Goal: Find specific page/section: Find specific page/section

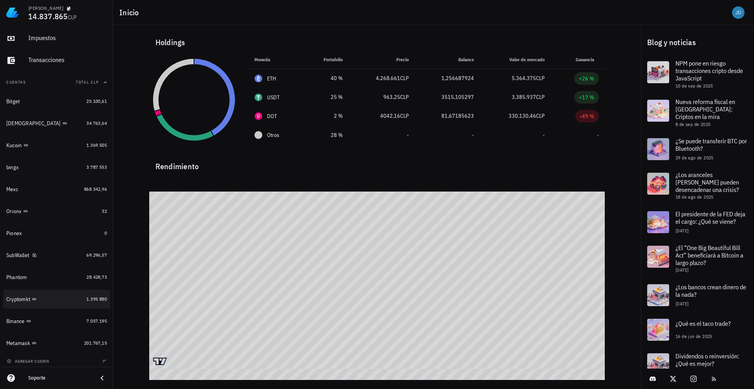
scroll to position [46, 0]
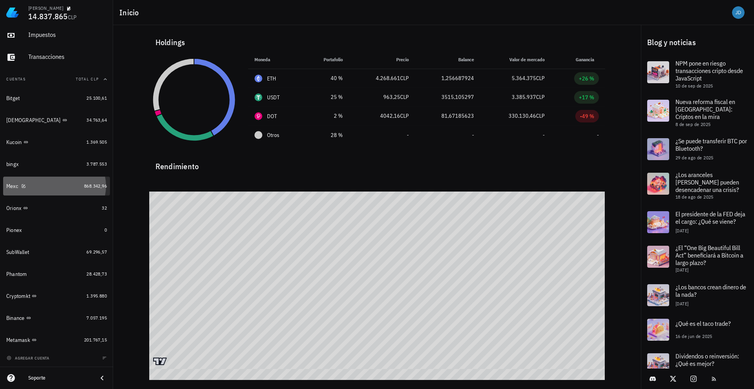
click at [16, 187] on div "Mexc" at bounding box center [12, 186] width 12 height 7
